Goal: Information Seeking & Learning: Check status

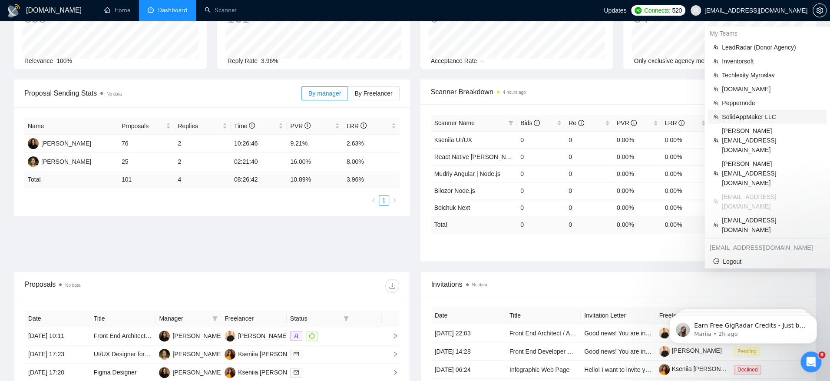
click at [760, 117] on span "SolidAppMaker LLC" at bounding box center [770, 117] width 99 height 10
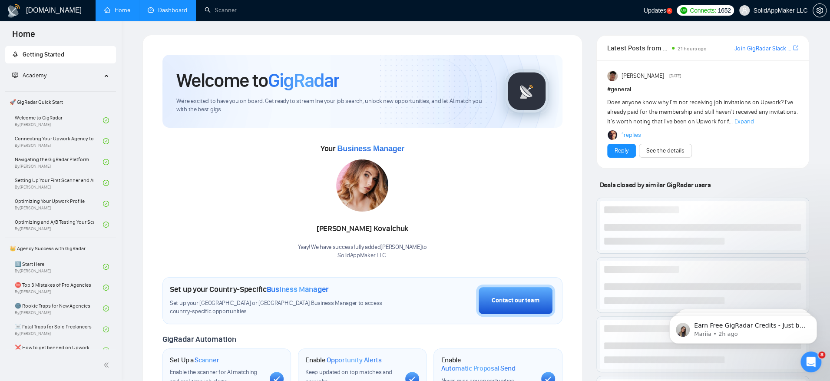
click at [187, 7] on link "Dashboard" at bounding box center [168, 10] width 40 height 7
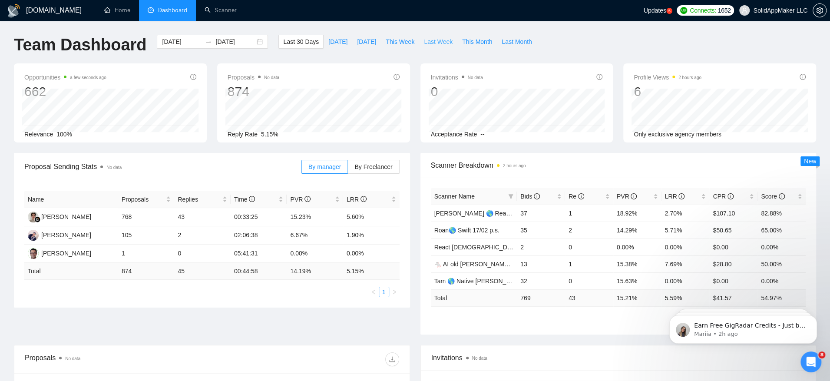
click at [435, 46] on span "Last Week" at bounding box center [438, 42] width 29 height 10
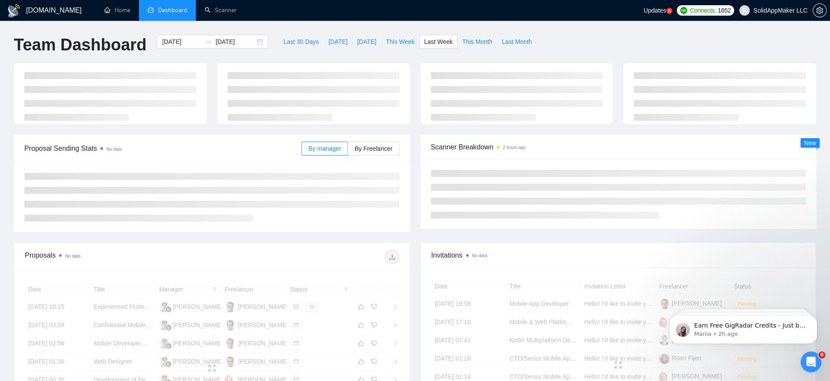
type input "[DATE]"
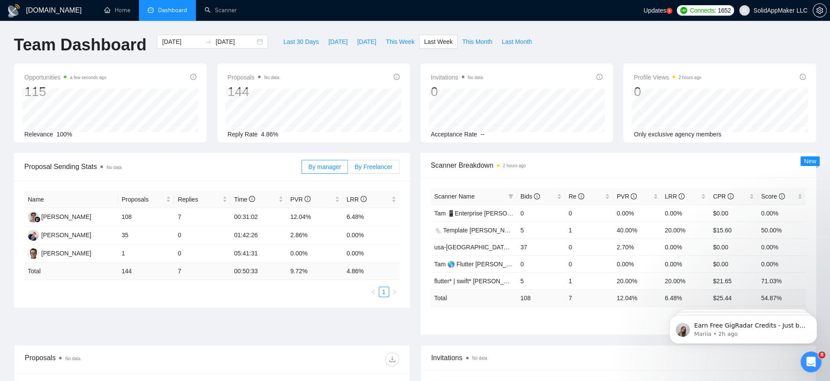
click at [377, 169] on span "By Freelancer" at bounding box center [373, 166] width 38 height 7
click at [348, 169] on input "By Freelancer" at bounding box center [348, 169] width 0 height 0
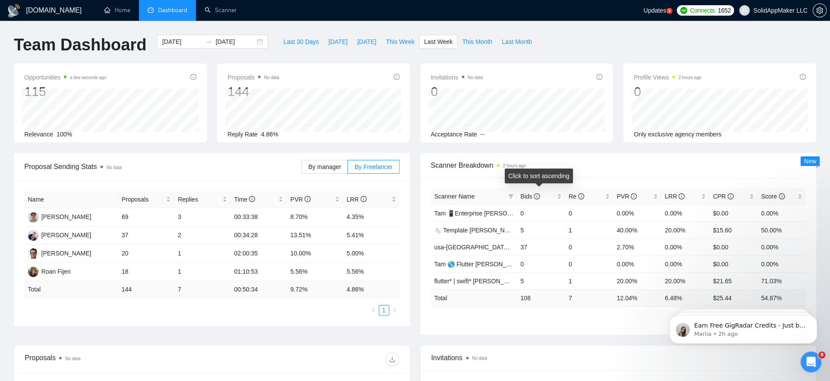
click at [516, 190] on th "Scanner Name" at bounding box center [474, 196] width 86 height 17
click at [525, 191] on span "Bids" at bounding box center [537, 196] width 35 height 10
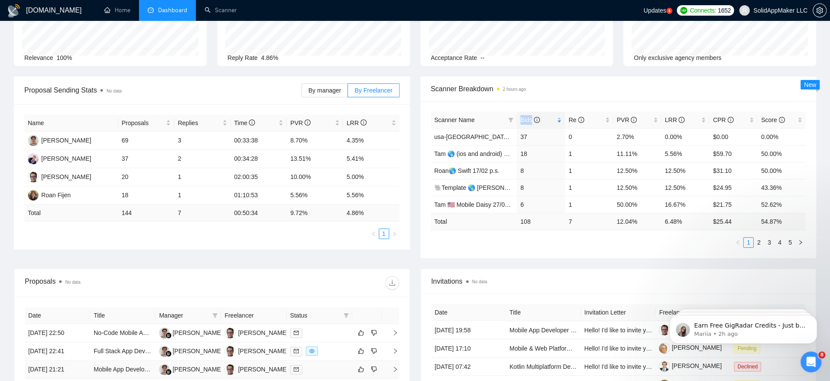
scroll to position [15, 0]
